Goal: Navigation & Orientation: Find specific page/section

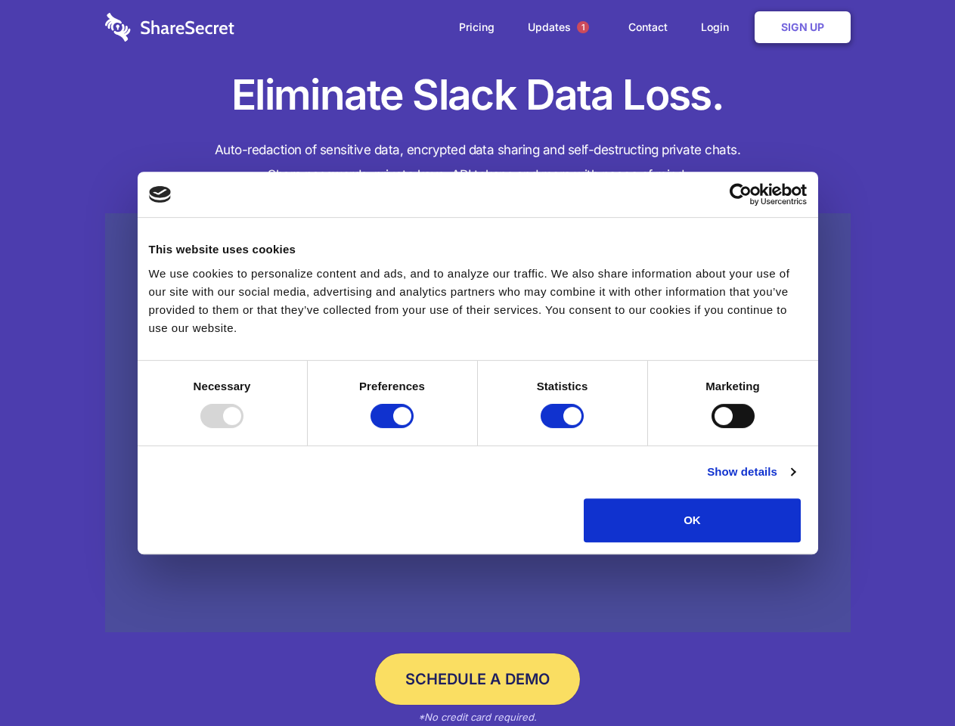
click at [243, 428] on div at bounding box center [221, 416] width 43 height 24
click at [414, 428] on input "Preferences" at bounding box center [391, 416] width 43 height 24
checkbox input "false"
click at [564, 428] on input "Statistics" at bounding box center [562, 416] width 43 height 24
checkbox input "false"
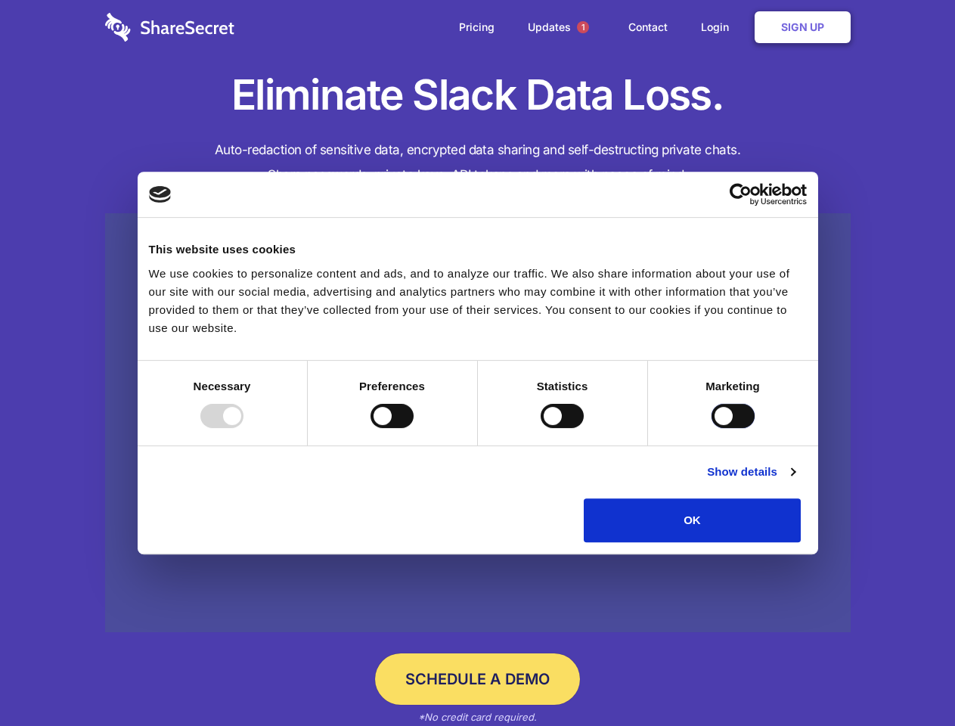
click at [711, 428] on input "Marketing" at bounding box center [732, 416] width 43 height 24
checkbox input "true"
click at [795, 481] on link "Show details" at bounding box center [751, 472] width 88 height 18
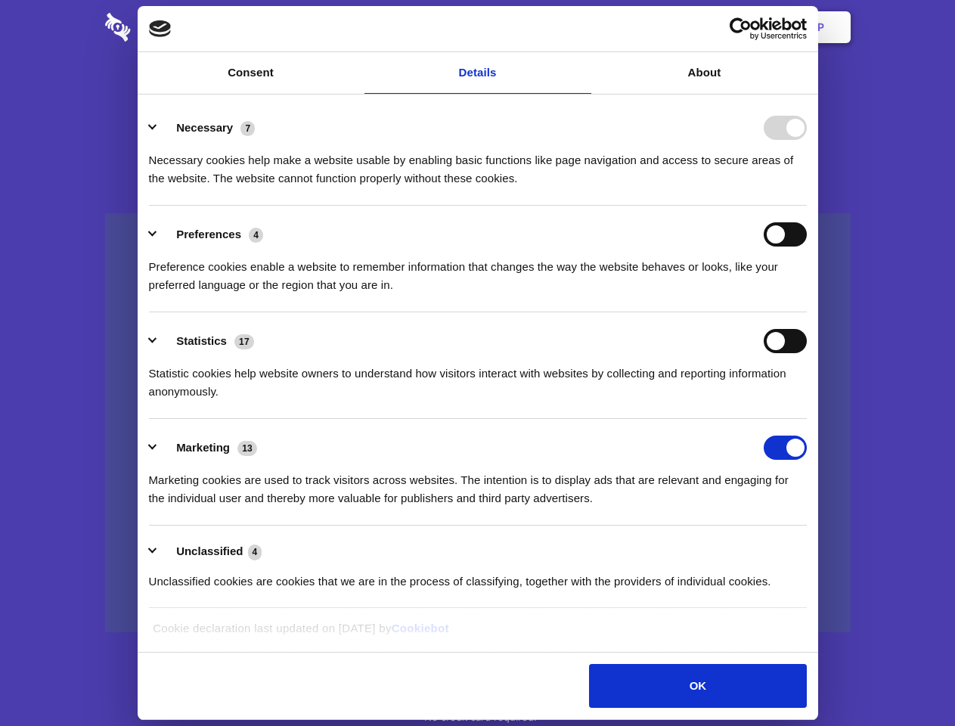
click at [807, 206] on li "Necessary 7 Necessary cookies help make a website usable by enabling basic func…" at bounding box center [478, 152] width 658 height 107
click at [582, 27] on span "1" at bounding box center [583, 27] width 12 height 12
